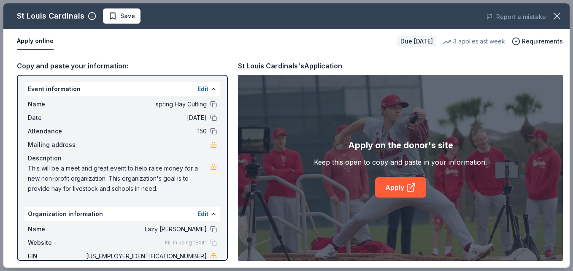
scroll to position [112, 0]
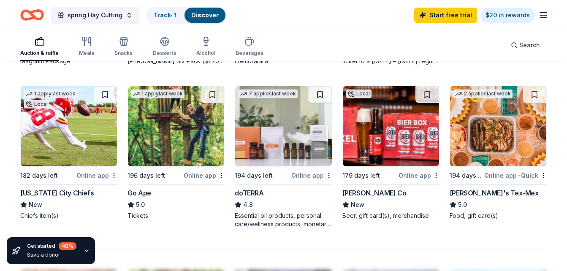
scroll to position [560, 0]
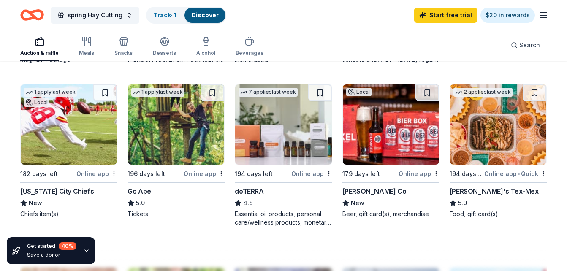
click at [54, 191] on div "Kansas City Chiefs" at bounding box center [56, 191] width 73 height 10
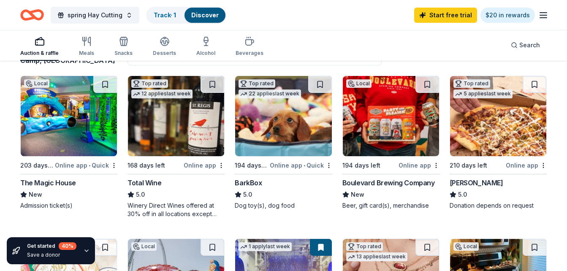
scroll to position [0, 0]
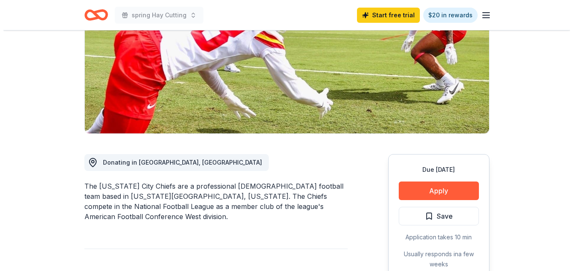
scroll to position [124, 0]
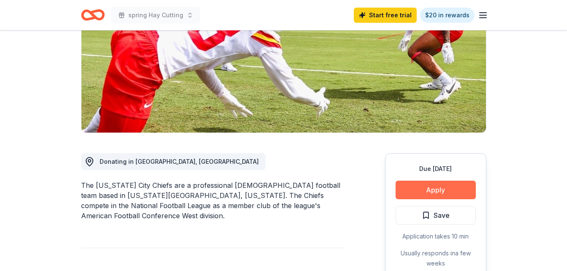
click at [406, 189] on button "Apply" at bounding box center [435, 190] width 80 height 19
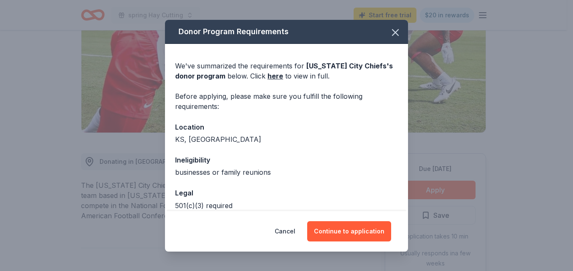
scroll to position [44, 0]
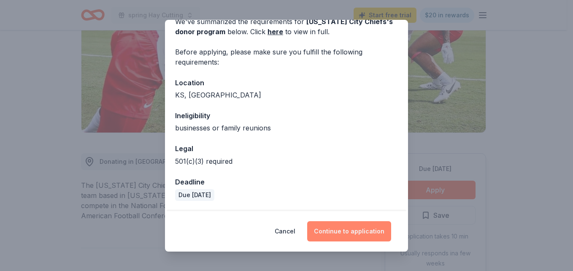
click at [347, 234] on button "Continue to application" at bounding box center [349, 231] width 84 height 20
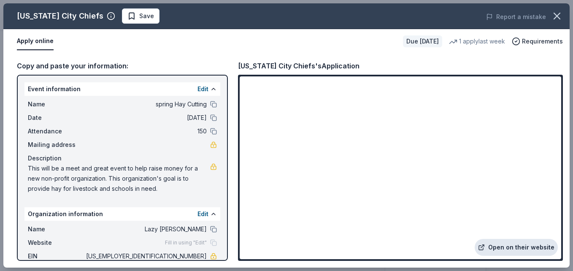
click at [505, 247] on link "Open on their website" at bounding box center [516, 247] width 83 height 17
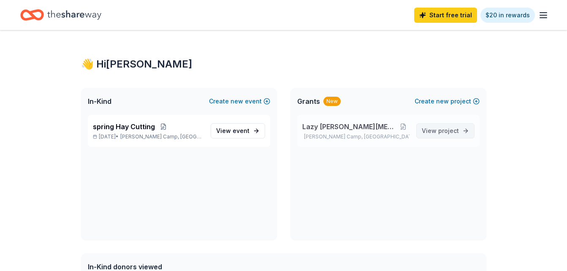
click at [440, 136] on link "View project" at bounding box center [445, 130] width 58 height 15
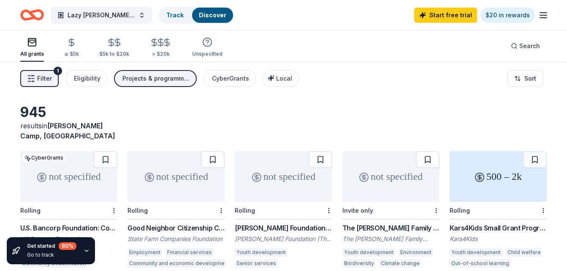
click at [157, 77] on div "Projects & programming, General operations, Conference, Training and capacity b…" at bounding box center [155, 78] width 67 height 10
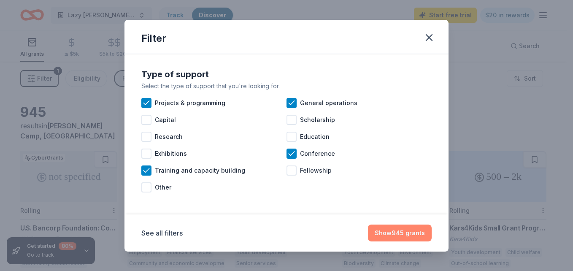
click at [389, 235] on button "Show 945 grants" at bounding box center [400, 232] width 64 height 17
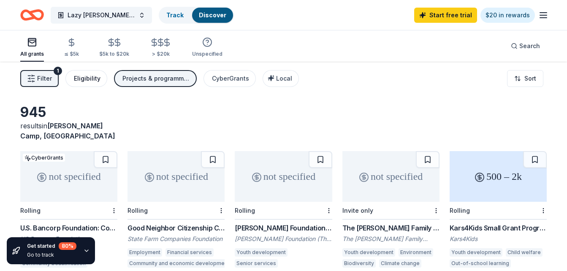
click at [85, 84] on button "Eligibility" at bounding box center [86, 78] width 42 height 17
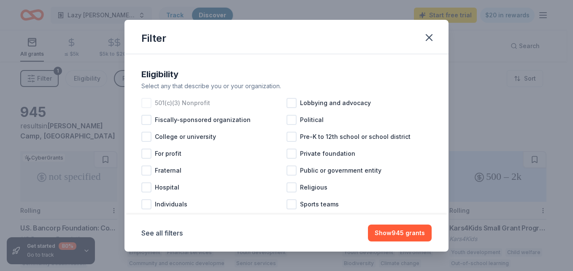
click at [146, 103] on div at bounding box center [146, 103] width 10 height 10
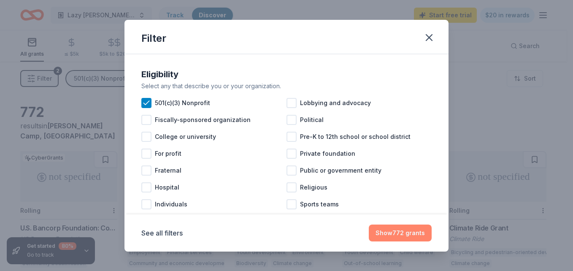
click at [380, 235] on button "Show 772 grants" at bounding box center [400, 232] width 63 height 17
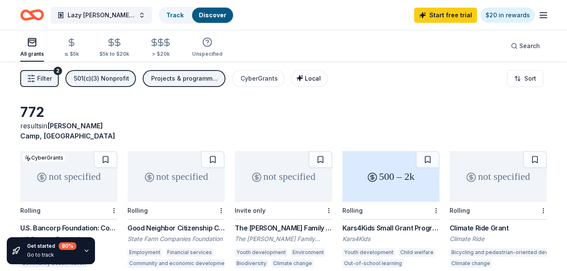
click at [307, 84] on button "Local" at bounding box center [309, 78] width 36 height 17
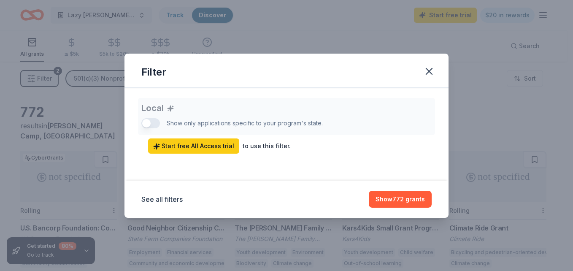
click at [153, 124] on div "Local Show only applications specific to your program's state. Start free All A…" at bounding box center [286, 126] width 290 height 56
click at [430, 72] on icon "button" at bounding box center [429, 71] width 6 height 6
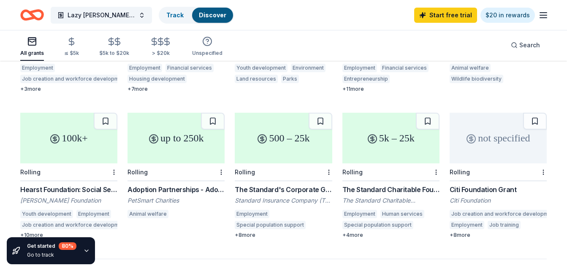
scroll to position [477, 0]
click at [167, 184] on div "Adoption Partnerships - Adoption Rewards & Adoption Event Grants" at bounding box center [175, 189] width 97 height 10
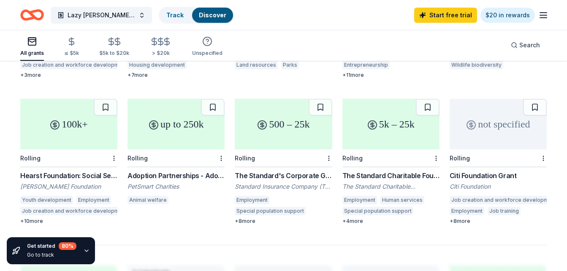
scroll to position [490, 0]
click at [486, 171] on div "Citi Foundation Grant" at bounding box center [497, 176] width 97 height 10
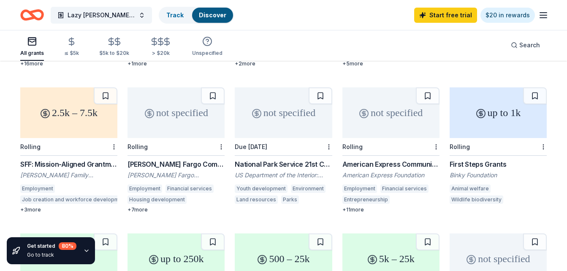
scroll to position [353, 0]
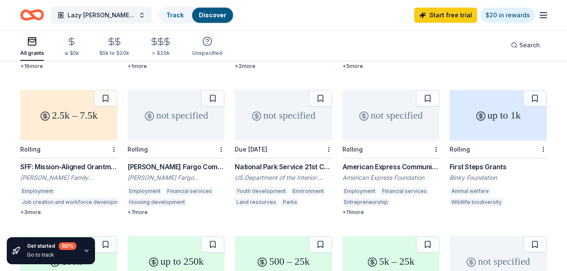
click at [284, 162] on div "National Park Service 21st Century Conservation Service Corps & Civilian Climat…" at bounding box center [283, 167] width 97 height 10
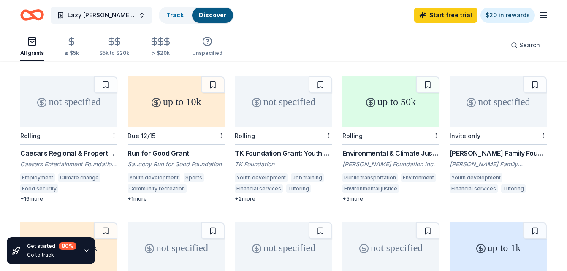
scroll to position [219, 0]
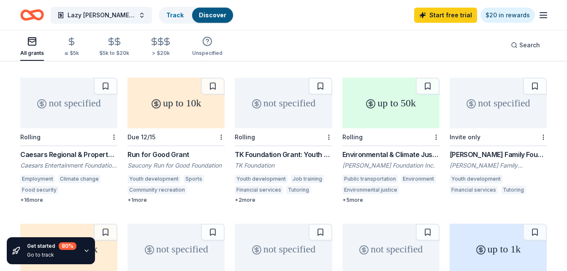
click at [68, 149] on div "Caesars Regional & Property Giving" at bounding box center [68, 154] width 97 height 10
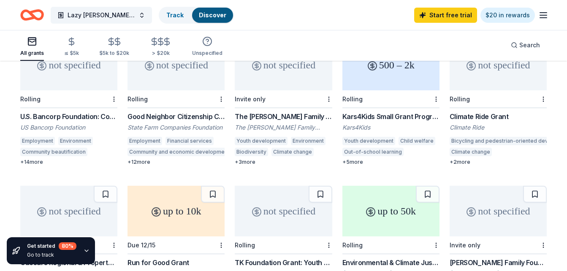
scroll to position [111, 0]
click at [162, 44] on icon "button" at bounding box center [167, 42] width 10 height 10
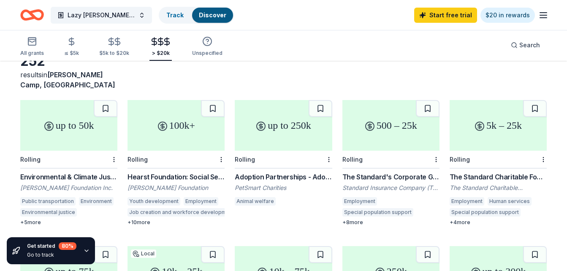
scroll to position [51, 0]
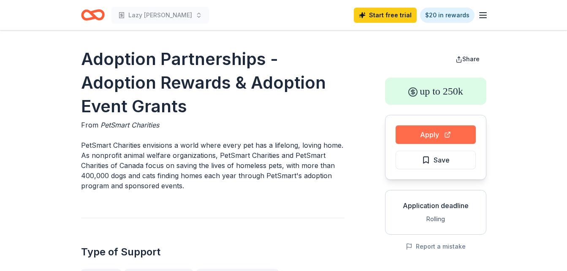
click at [408, 138] on button "Apply" at bounding box center [435, 134] width 80 height 19
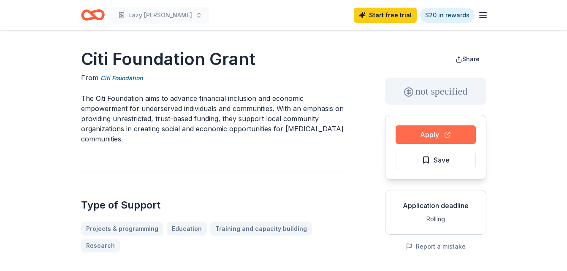
click at [432, 135] on button "Apply" at bounding box center [435, 134] width 80 height 19
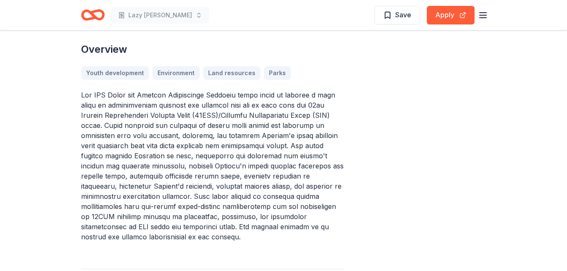
scroll to position [244, 0]
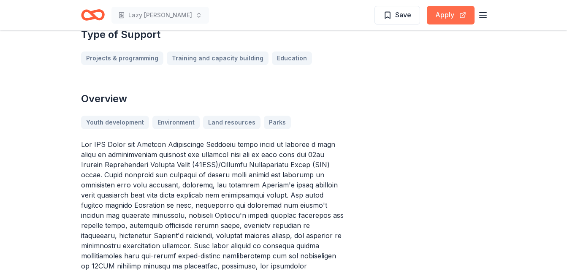
click at [451, 13] on button "Apply" at bounding box center [450, 15] width 48 height 19
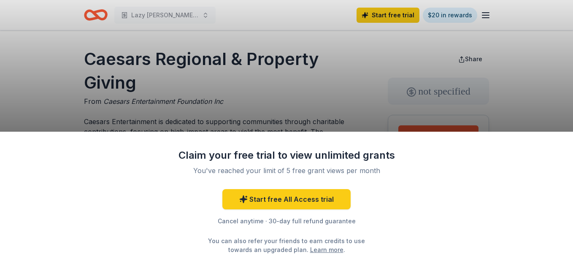
click at [338, 117] on div "Claim your free trial to view unlimited grants You've reached your limit of 5 f…" at bounding box center [286, 135] width 573 height 271
